Goal: Information Seeking & Learning: Learn about a topic

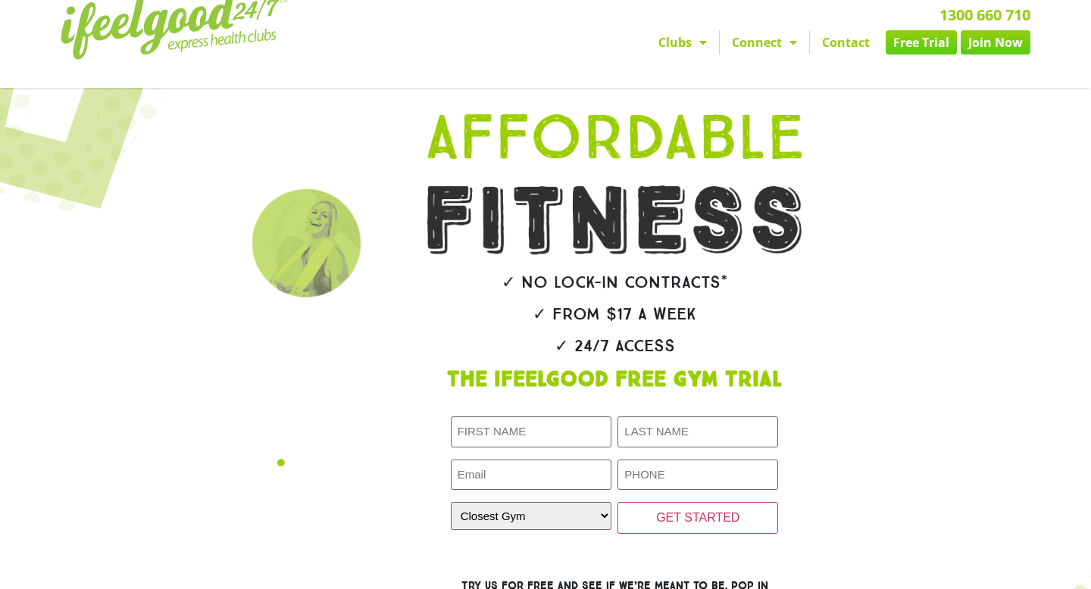
click at [694, 39] on span "Menu" at bounding box center [699, 42] width 15 height 27
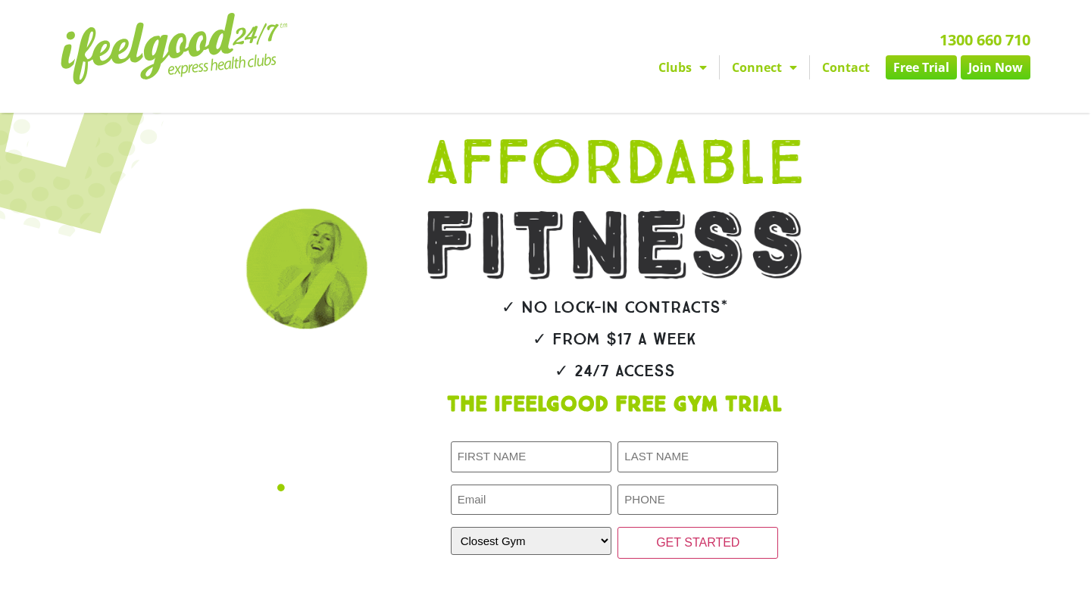
click at [680, 68] on link "Clubs" at bounding box center [682, 67] width 73 height 24
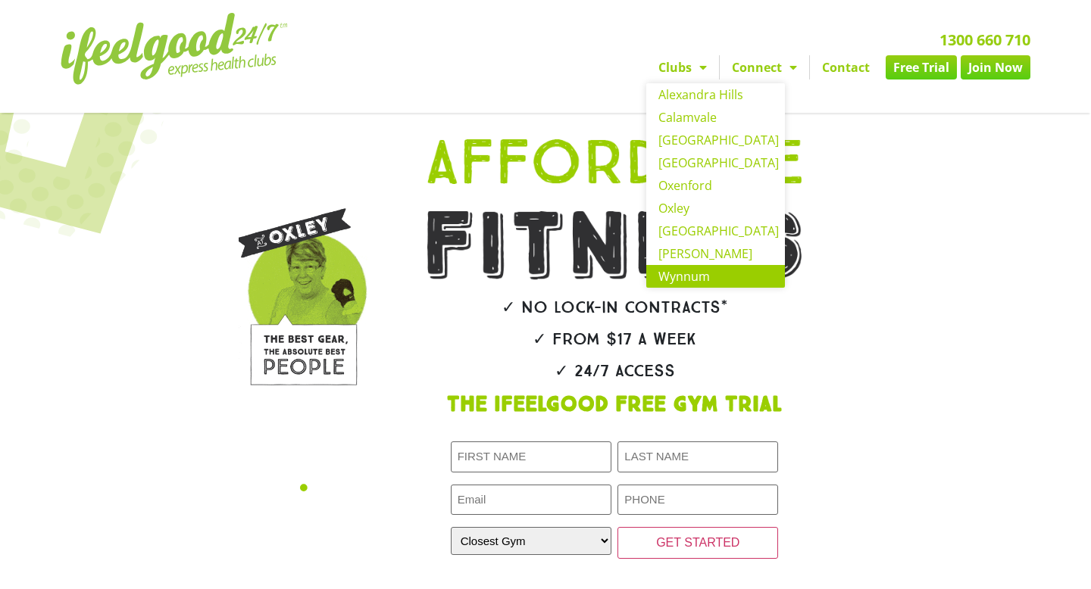
click at [686, 267] on link "Wynnum" at bounding box center [715, 276] width 139 height 23
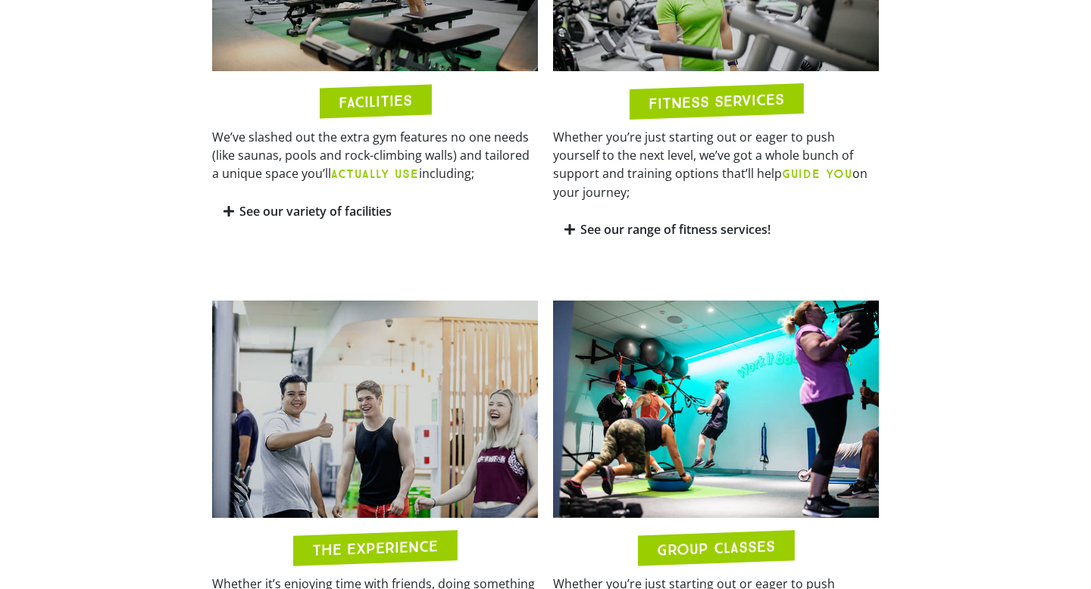
scroll to position [923, 0]
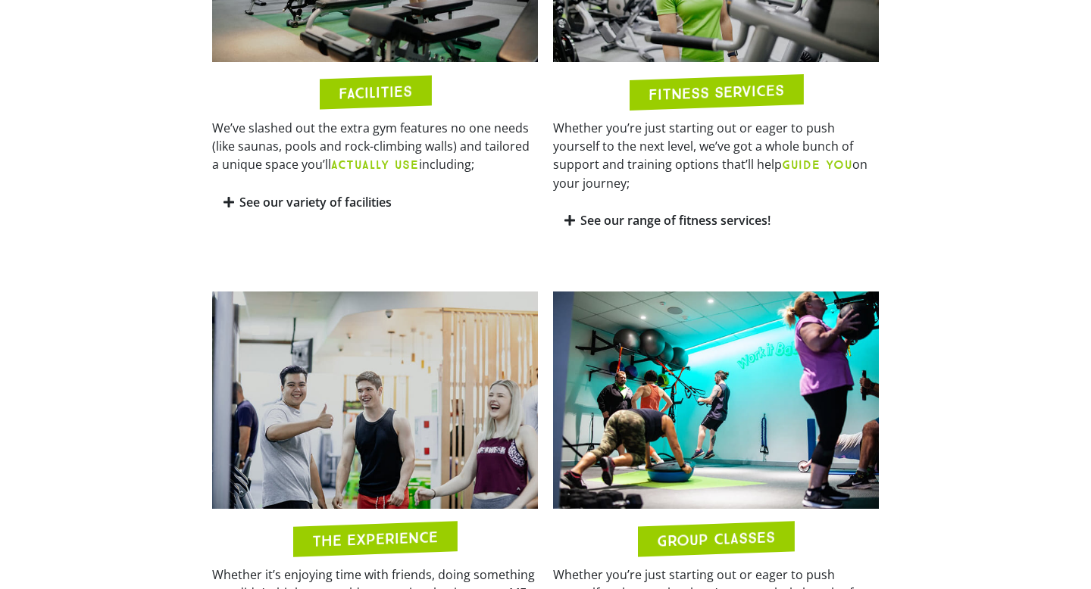
click at [352, 202] on link "See our variety of facilities" at bounding box center [315, 202] width 152 height 17
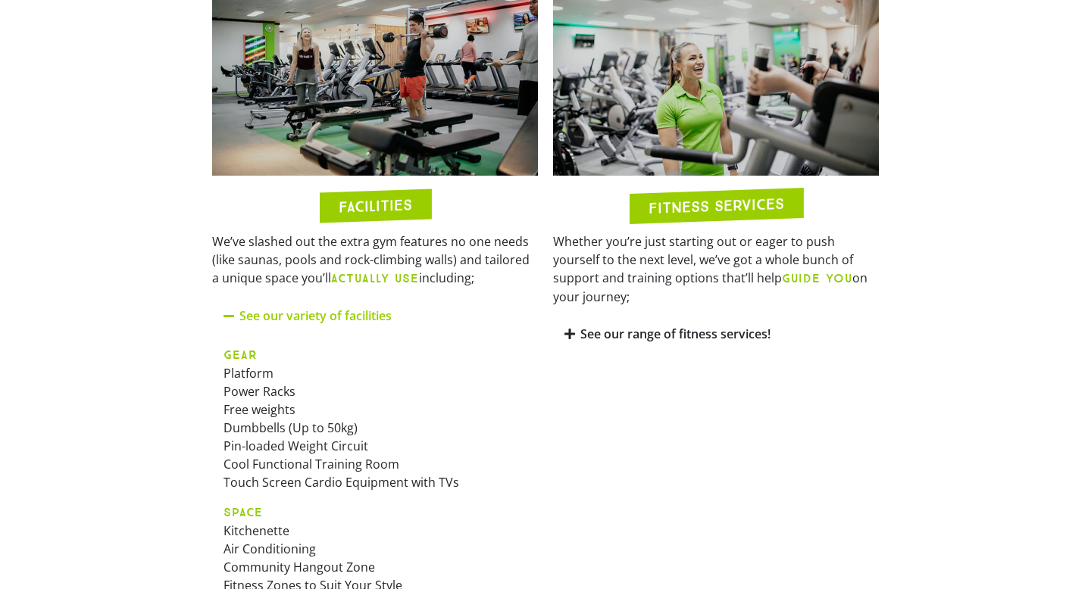
scroll to position [804, 0]
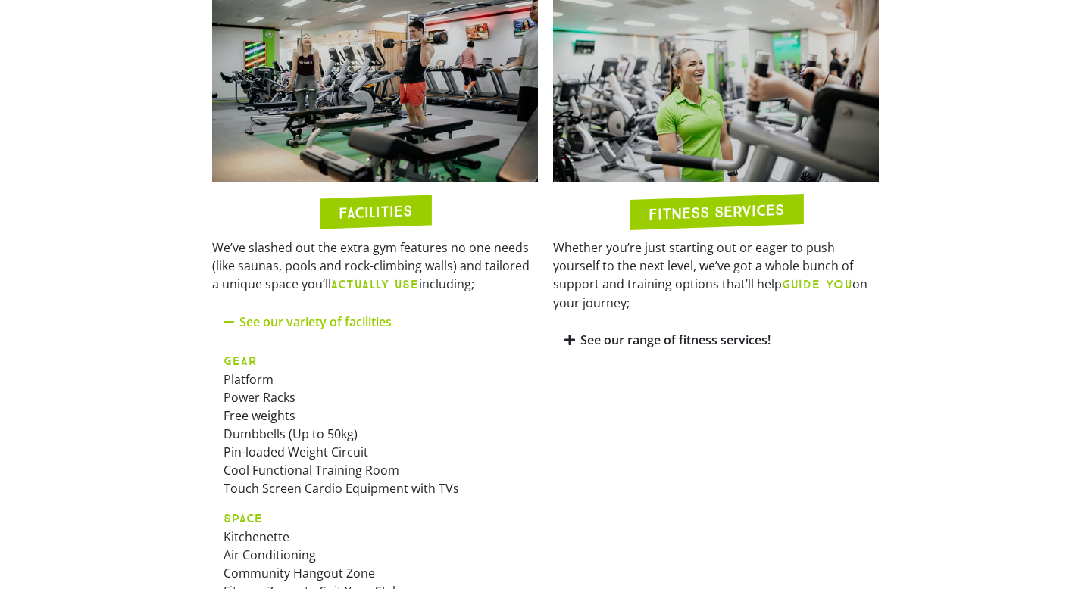
click at [645, 332] on link "See our range of fitness services!" at bounding box center [675, 340] width 190 height 17
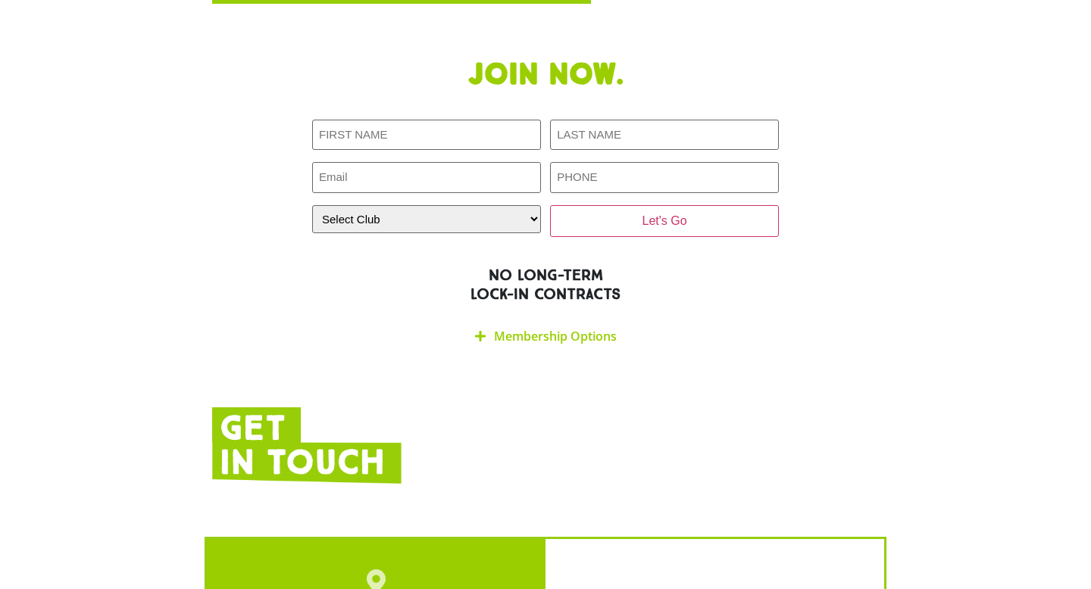
scroll to position [2906, 0]
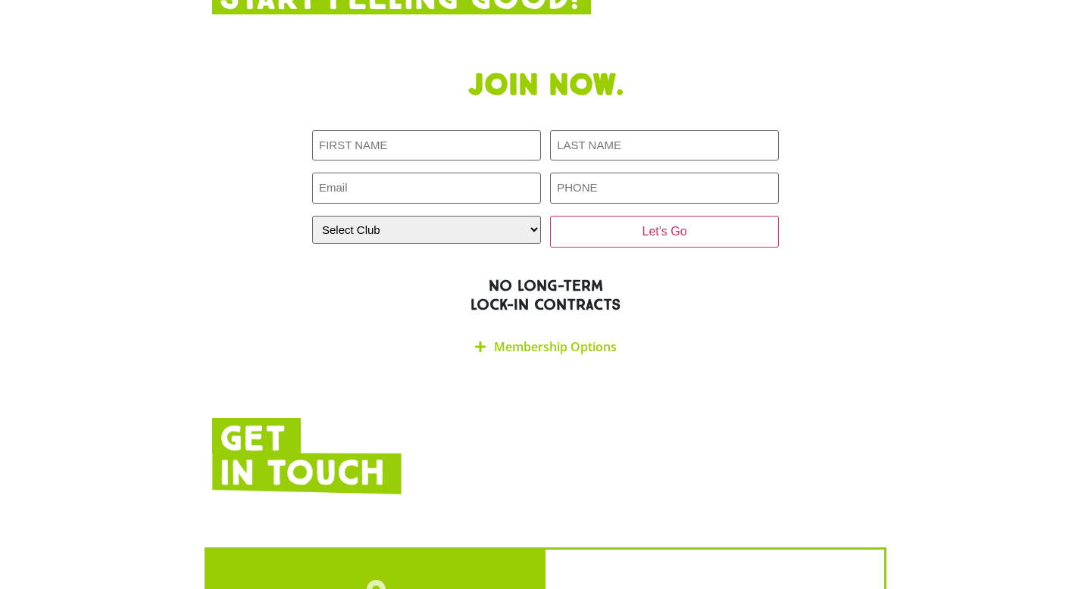
click at [479, 341] on icon at bounding box center [480, 347] width 11 height 12
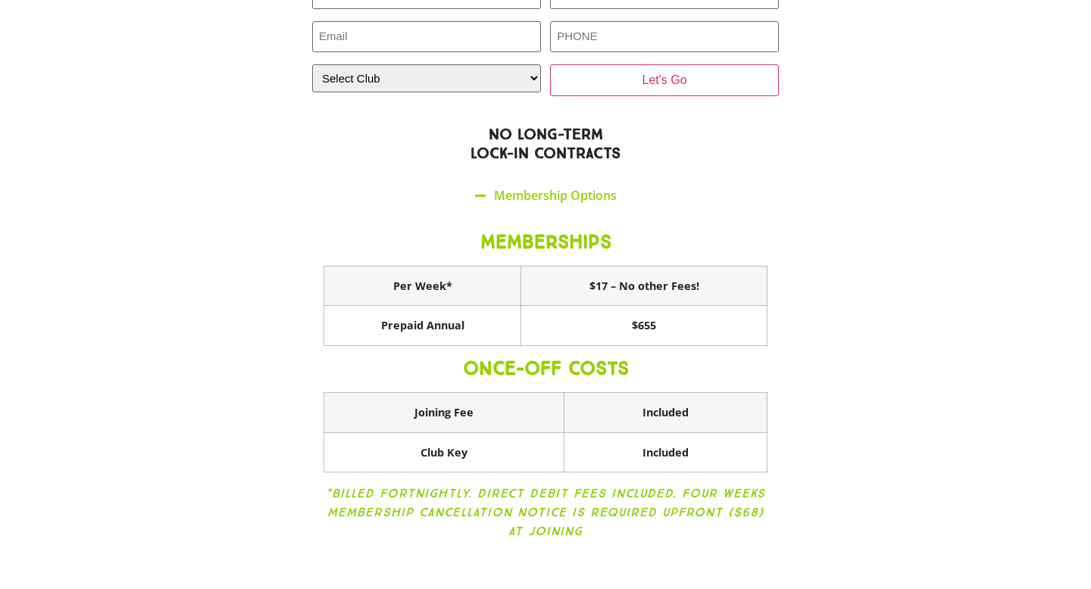
scroll to position [3058, 0]
